Goal: Check status: Check status

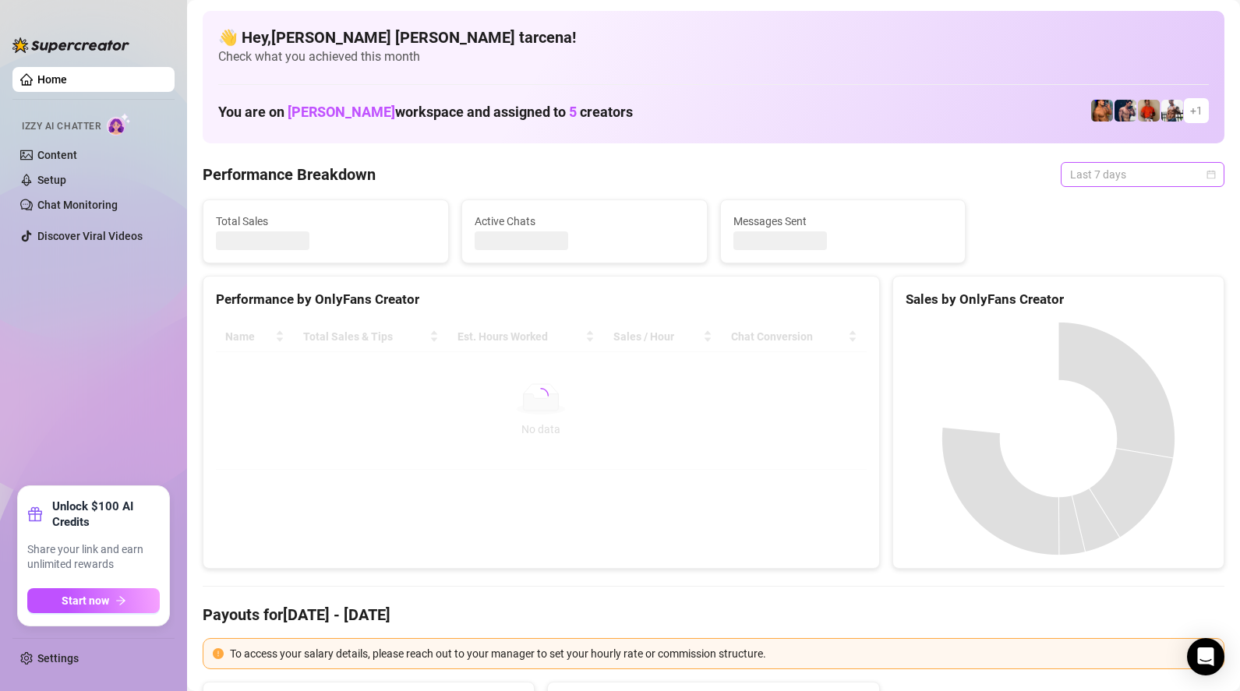
click at [1088, 178] on span "Last 7 days" at bounding box center [1142, 174] width 145 height 23
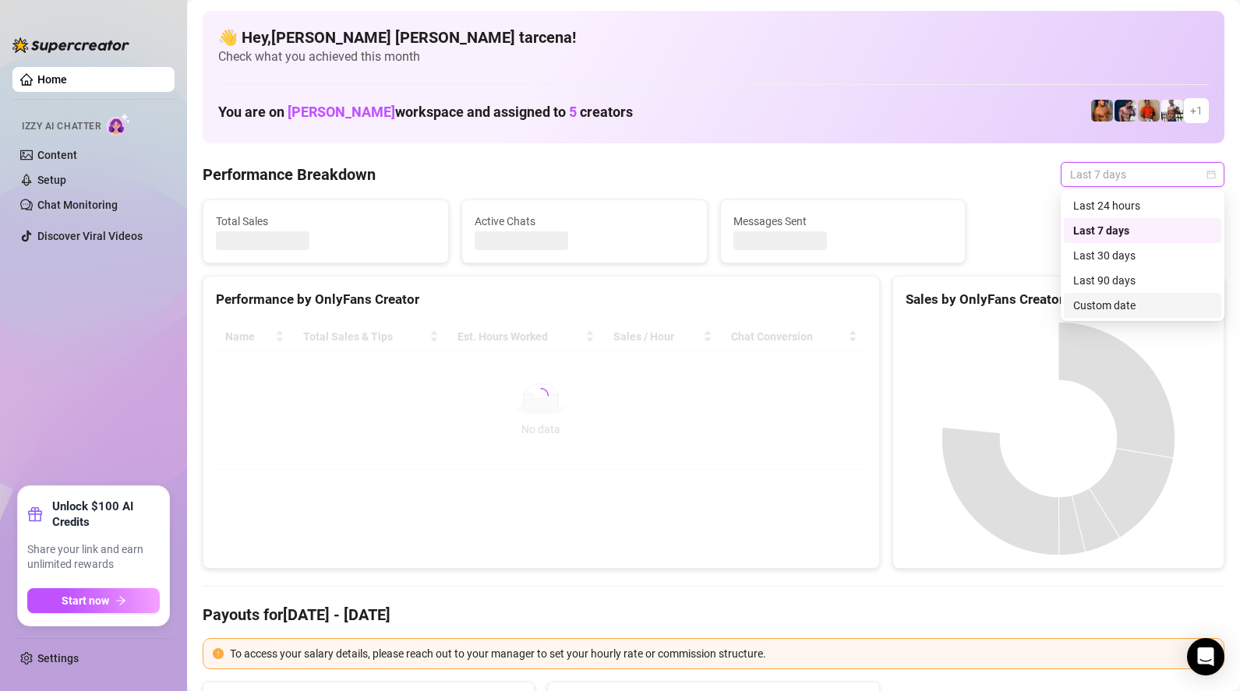
click at [1127, 309] on div "Custom date" at bounding box center [1142, 305] width 139 height 17
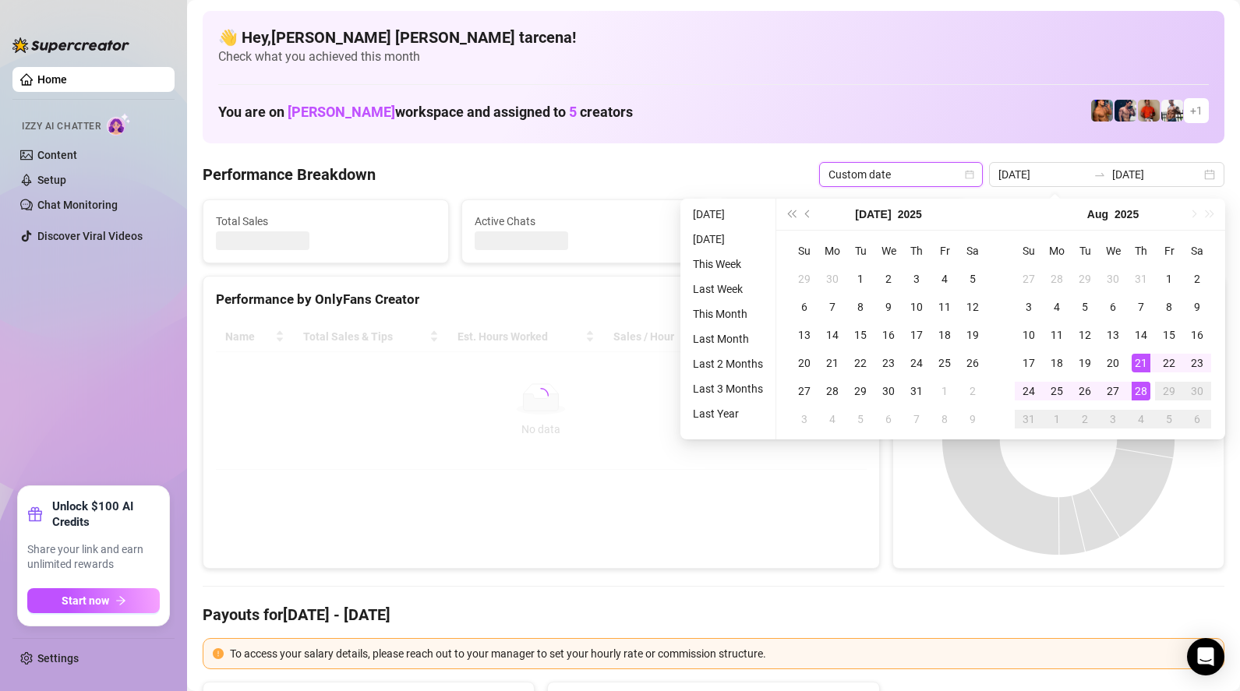
type input "[DATE]"
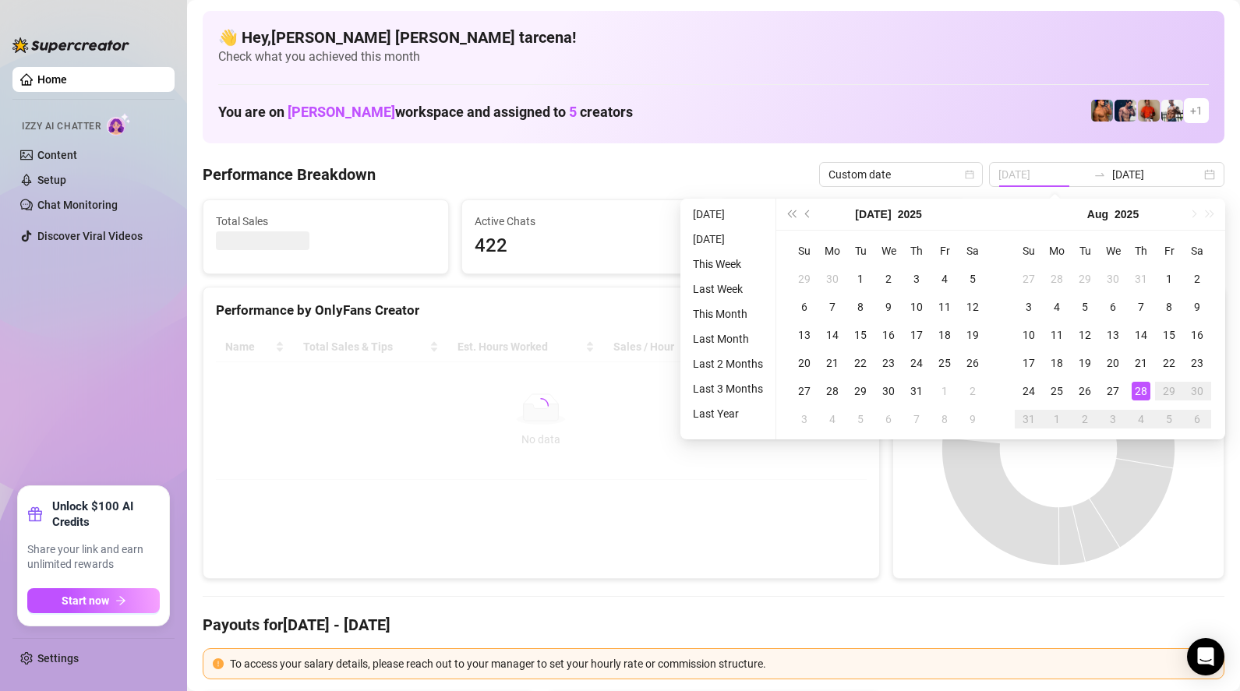
click at [1141, 389] on div "28" at bounding box center [1140, 391] width 19 height 19
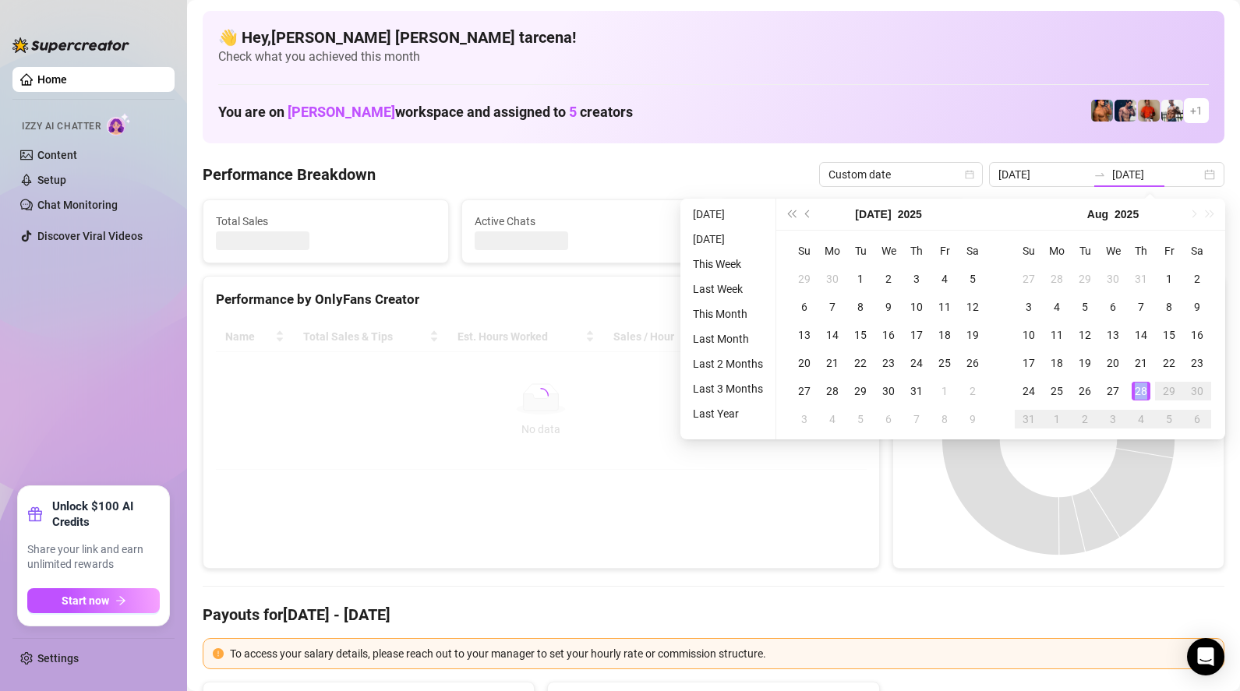
type input "[DATE]"
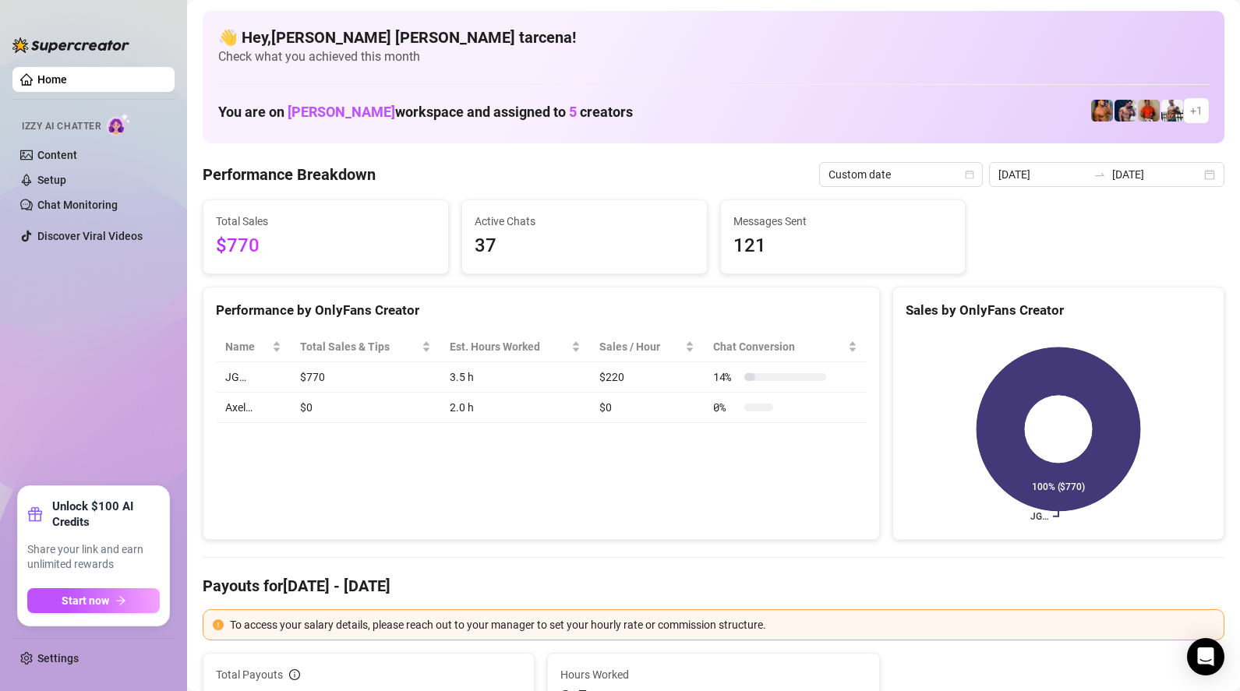
click at [343, 504] on div "Performance by OnlyFans Creator Name Total Sales & Tips Est. Hours Worked Sales…" at bounding box center [541, 414] width 677 height 254
click at [1086, 175] on input "[DATE]" at bounding box center [1042, 174] width 89 height 17
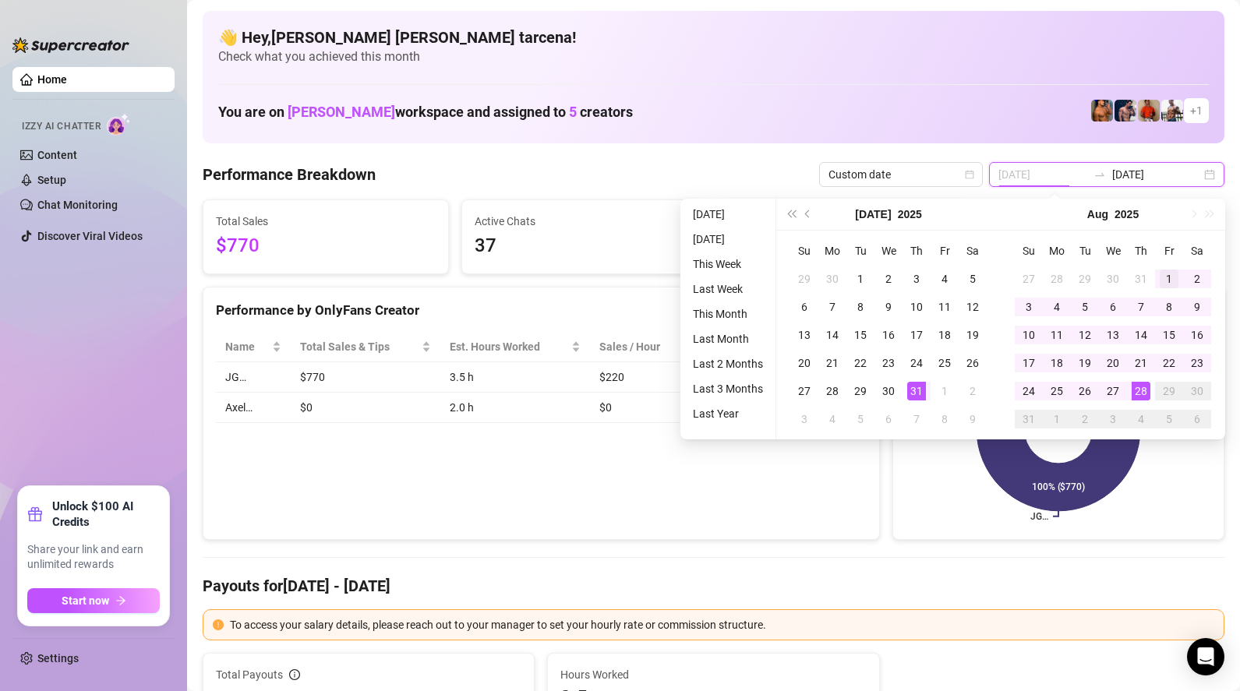
type input "[DATE]"
click at [1165, 277] on div "1" at bounding box center [1168, 279] width 19 height 19
type input "[DATE]"
click at [1143, 391] on div "28" at bounding box center [1140, 391] width 19 height 19
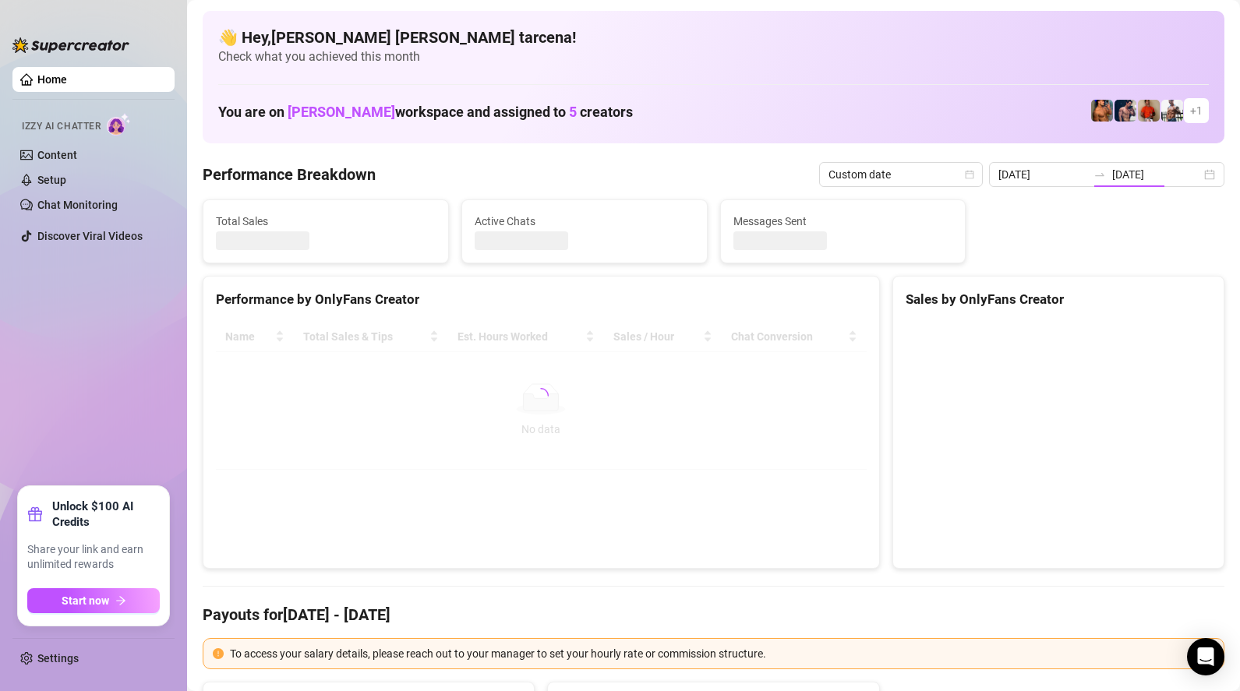
type input "[DATE]"
